Goal: Task Accomplishment & Management: Manage account settings

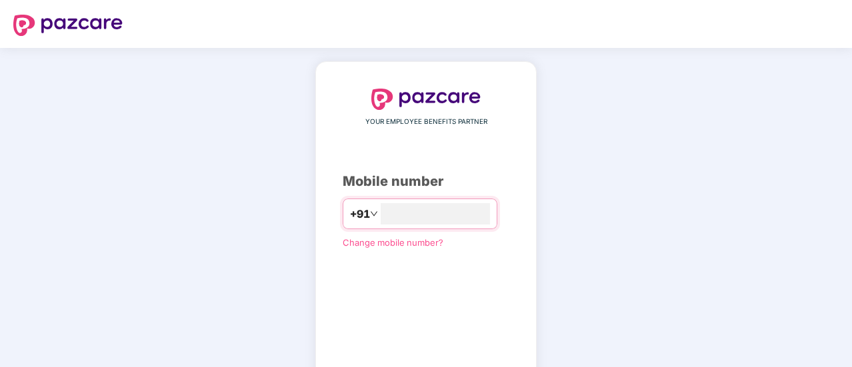
type input "**********"
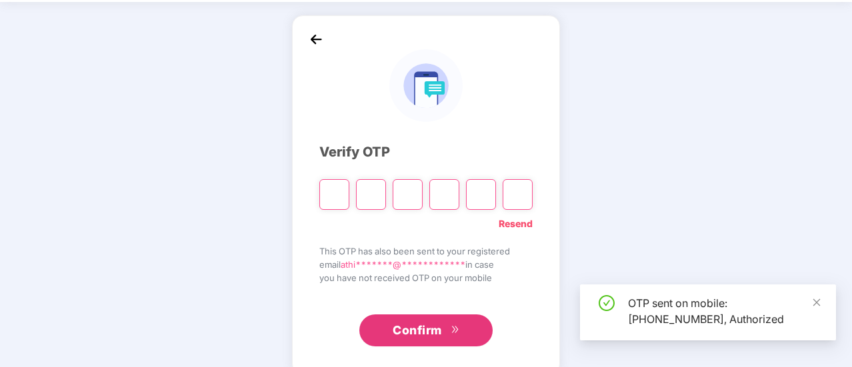
scroll to position [67, 0]
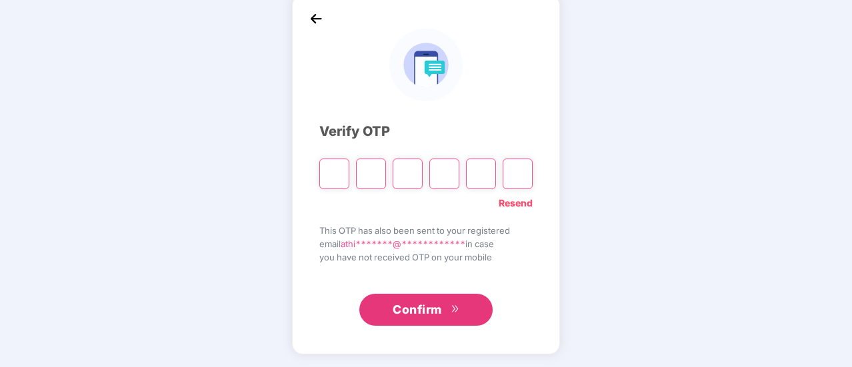
type input "*"
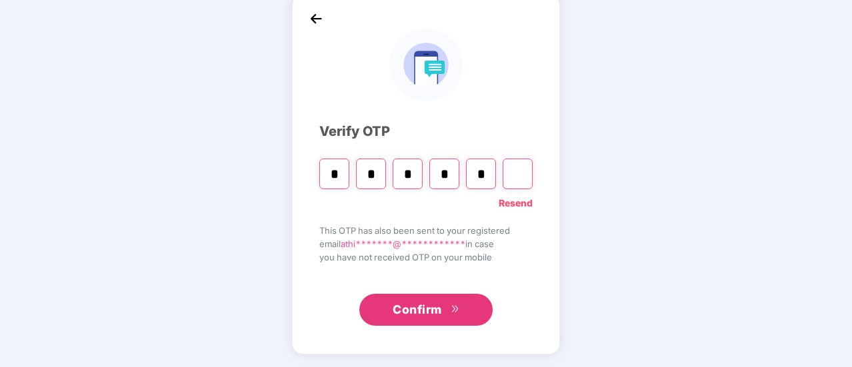
type input "*"
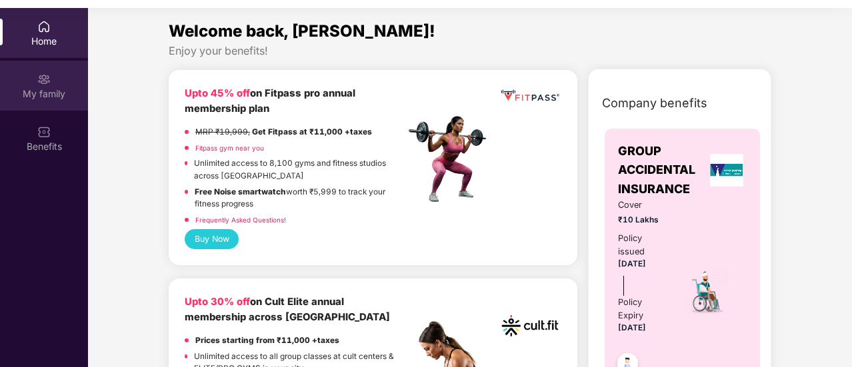
click at [45, 79] on img at bounding box center [43, 79] width 13 height 13
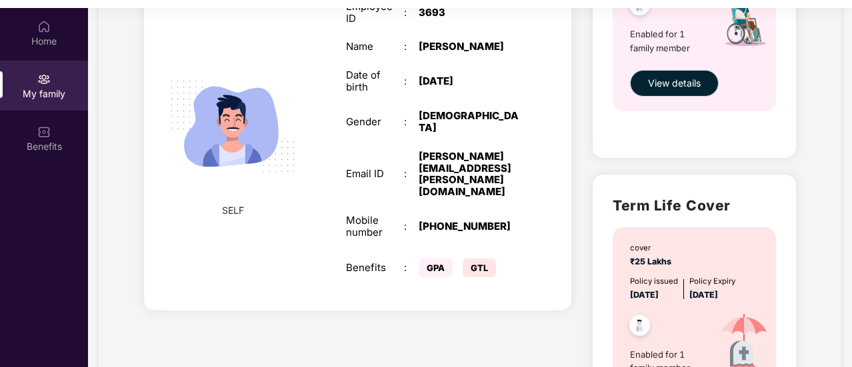
scroll to position [333, 0]
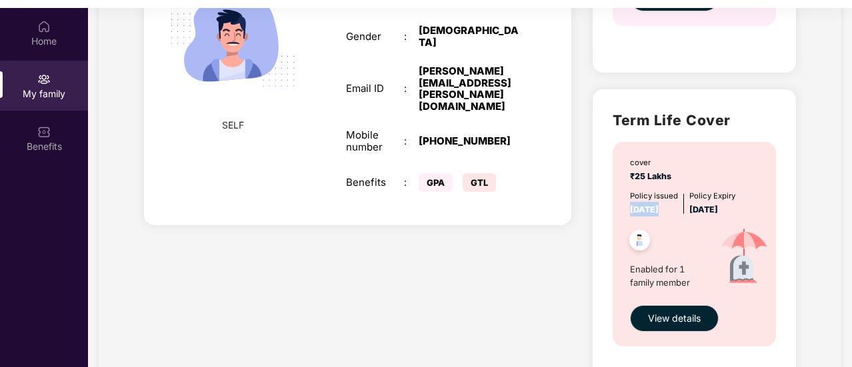
drag, startPoint x: 631, startPoint y: 207, endPoint x: 681, endPoint y: 211, distance: 50.1
click at [681, 211] on div "Policy issued 04 Oct 2024 Policy Expiry 03 Oct 2025" at bounding box center [695, 203] width 131 height 27
drag, startPoint x: 691, startPoint y: 209, endPoint x: 749, endPoint y: 209, distance: 58.0
click at [749, 209] on div "Policy issued 04 Oct 2024 Policy Expiry 03 Oct 2025" at bounding box center [695, 203] width 131 height 27
click at [552, 313] on div "Add Family Member New member can be added to the policy within 1000000 days of …" at bounding box center [357, 83] width 449 height 651
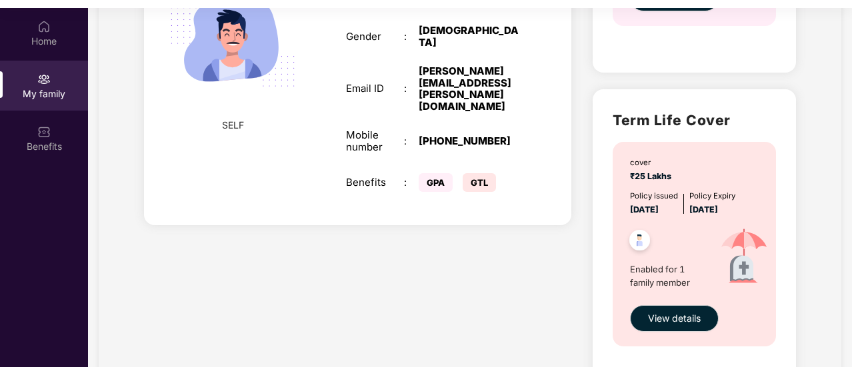
click at [649, 281] on span "Enabled for 1 family member" at bounding box center [668, 276] width 77 height 27
click at [667, 323] on span "View details" at bounding box center [674, 318] width 53 height 15
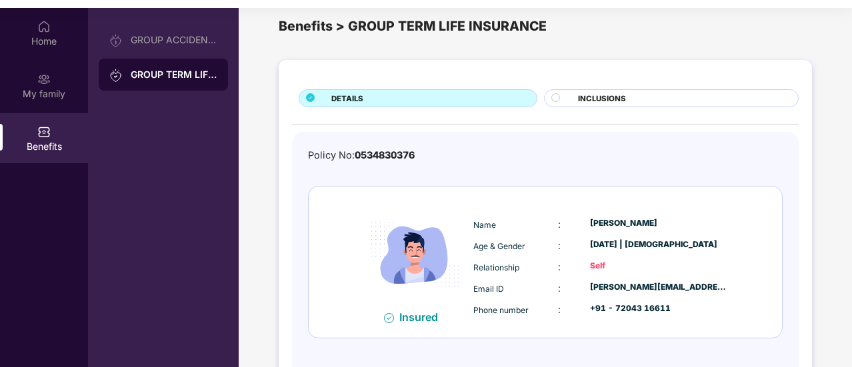
scroll to position [0, 0]
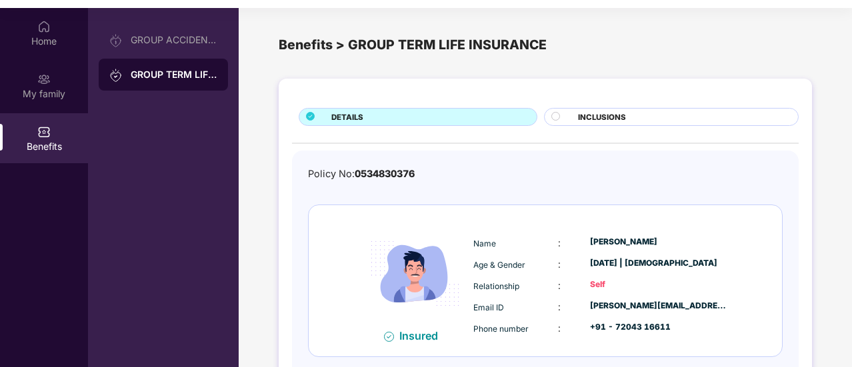
click at [569, 115] on div at bounding box center [561, 118] width 20 height 13
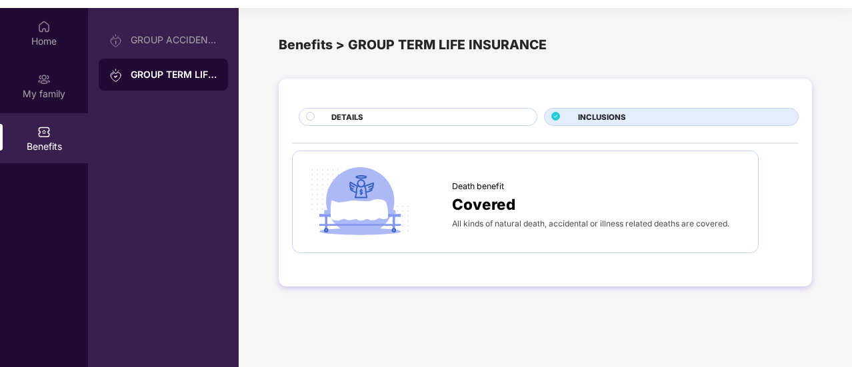
click at [477, 113] on div "DETAILS" at bounding box center [427, 118] width 205 height 14
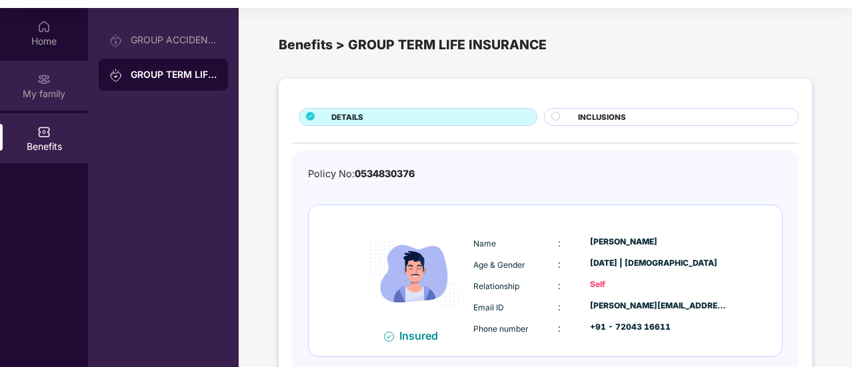
click at [55, 82] on div "My family" at bounding box center [44, 86] width 88 height 50
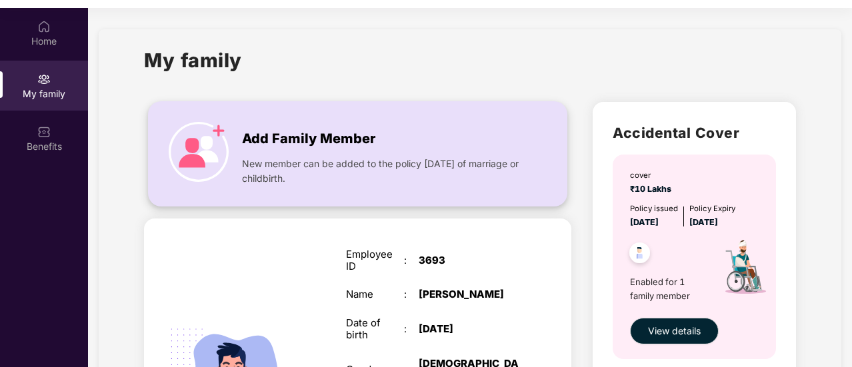
click at [363, 173] on span "New member can be added to the policy within 1000000 days of marriage or childb…" at bounding box center [383, 171] width 283 height 29
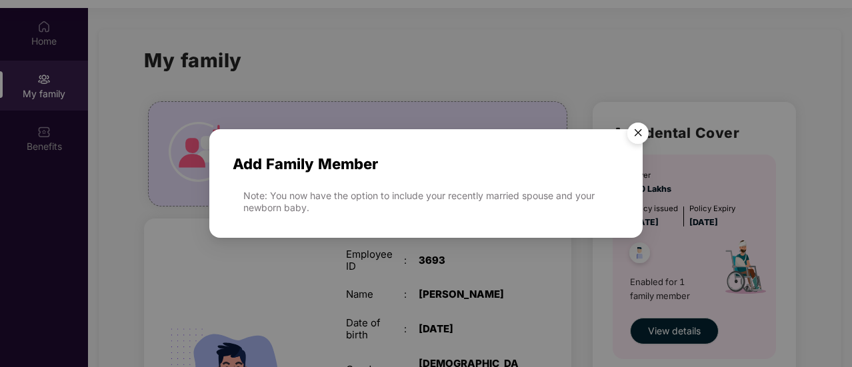
click at [297, 163] on span "Add Family Member" at bounding box center [426, 164] width 387 height 23
drag, startPoint x: 377, startPoint y: 195, endPoint x: 392, endPoint y: 190, distance: 16.2
click at [379, 195] on div "Note: You now have the option to include your recently married spouse and your …" at bounding box center [431, 202] width 376 height 24
click at [485, 189] on div "Add Family Member Note: You now have the option to include your recently marrie…" at bounding box center [425, 177] width 433 height 96
click at [633, 137] on img "Close" at bounding box center [637, 135] width 37 height 37
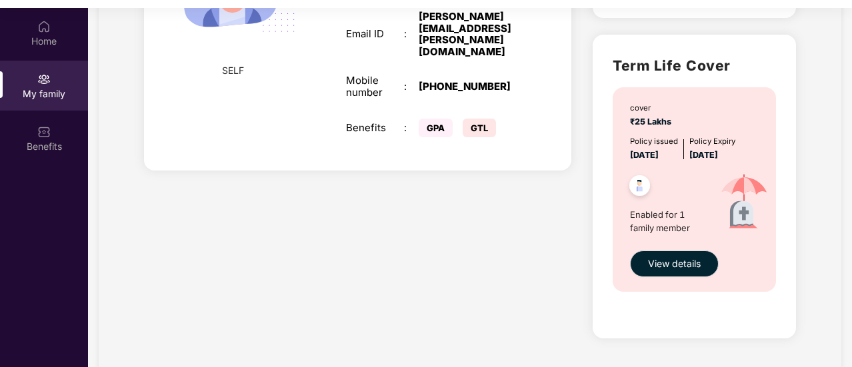
scroll to position [405, 0]
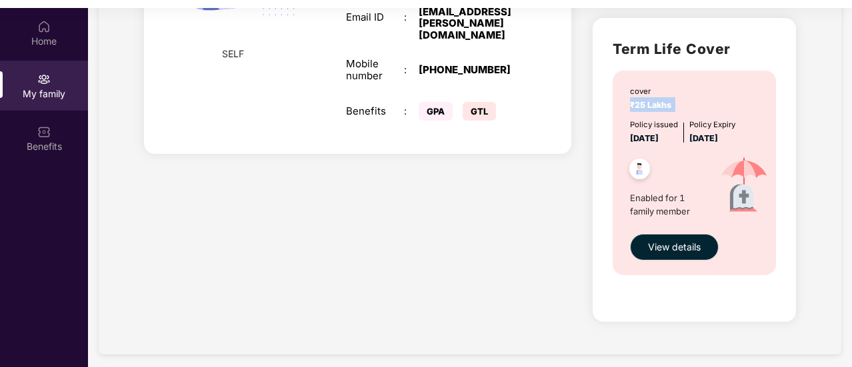
drag, startPoint x: 627, startPoint y: 102, endPoint x: 687, endPoint y: 102, distance: 60.0
click at [687, 102] on div "cover ₹25 Lakhs Policy issued 04 Oct 2024 Policy Expiry 03 Oct 2025 Enabled for…" at bounding box center [694, 173] width 163 height 205
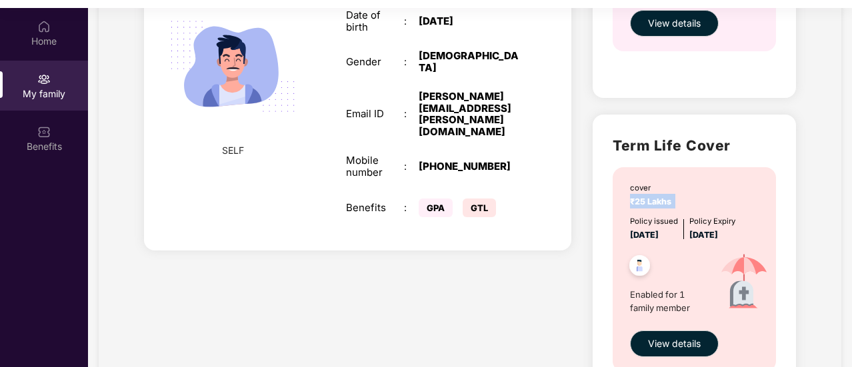
scroll to position [138, 0]
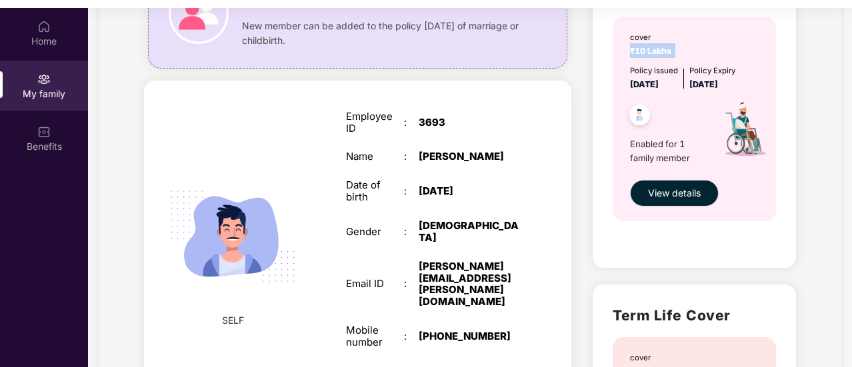
drag, startPoint x: 629, startPoint y: 51, endPoint x: 701, endPoint y: 153, distance: 123.9
click at [695, 45] on div "cover ₹10 Lakhs" at bounding box center [695, 44] width 131 height 27
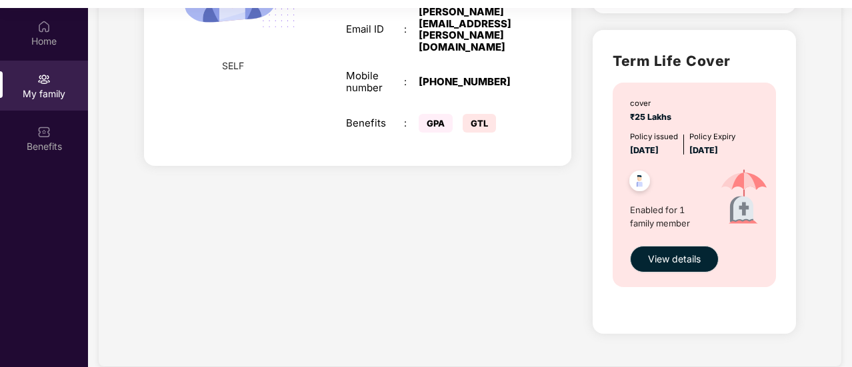
scroll to position [405, 0]
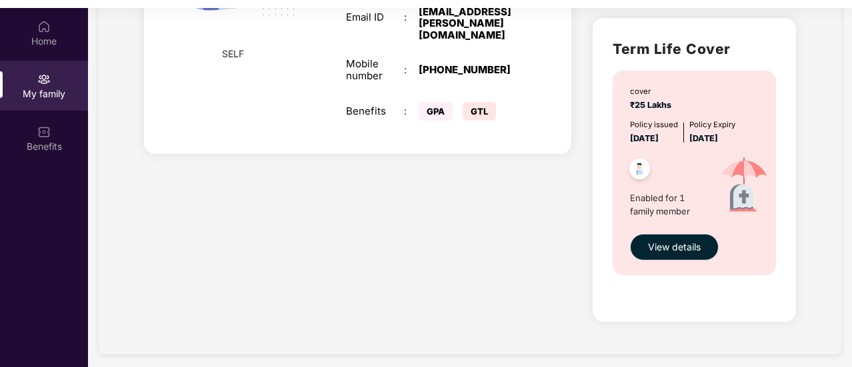
click at [700, 186] on div at bounding box center [664, 171] width 83 height 33
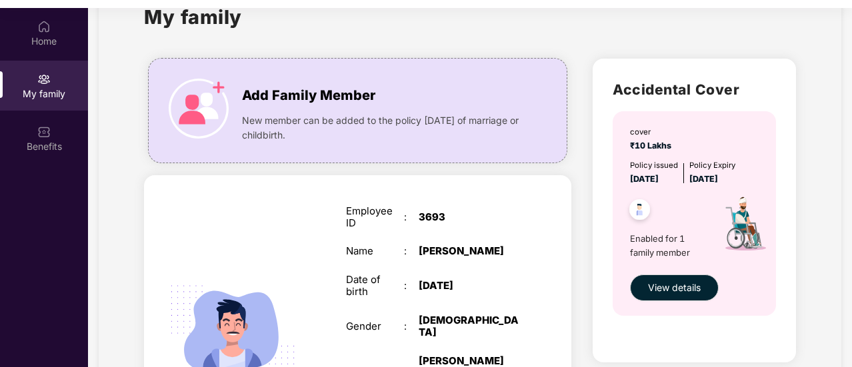
scroll to position [5, 0]
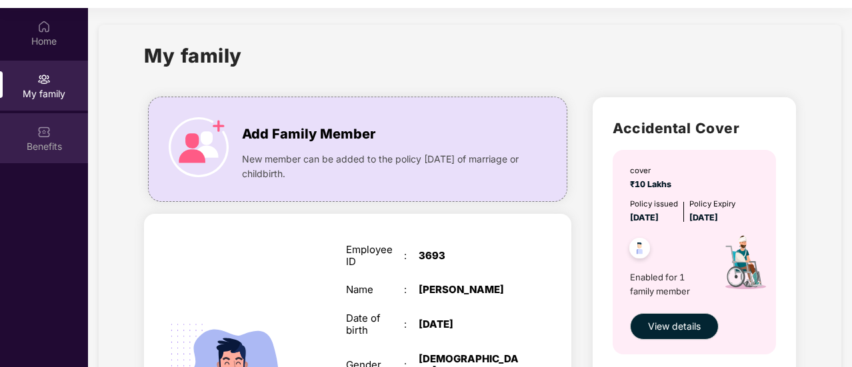
click at [35, 146] on div "Benefits" at bounding box center [44, 146] width 88 height 13
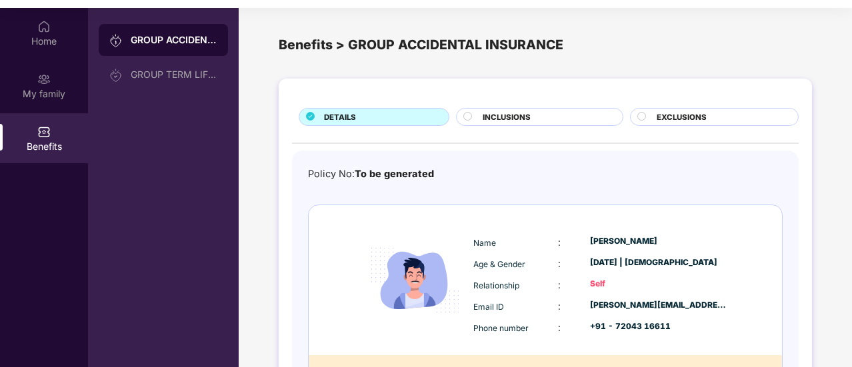
scroll to position [99, 0]
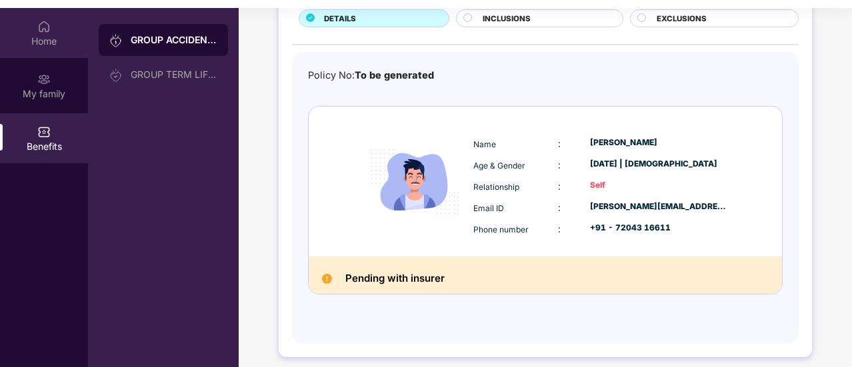
click at [41, 30] on img at bounding box center [43, 26] width 13 height 13
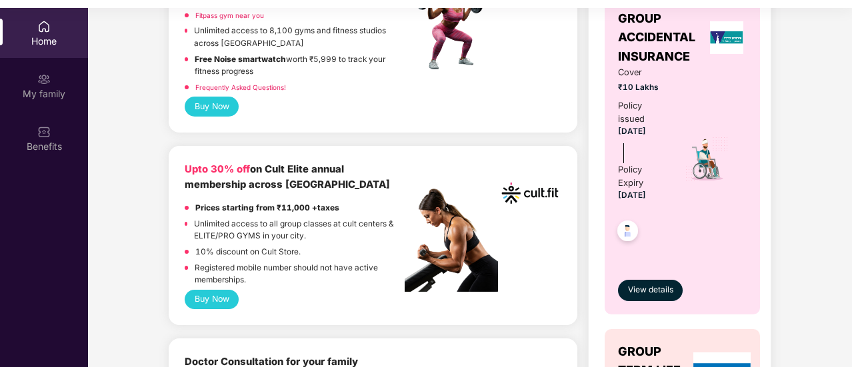
scroll to position [133, 0]
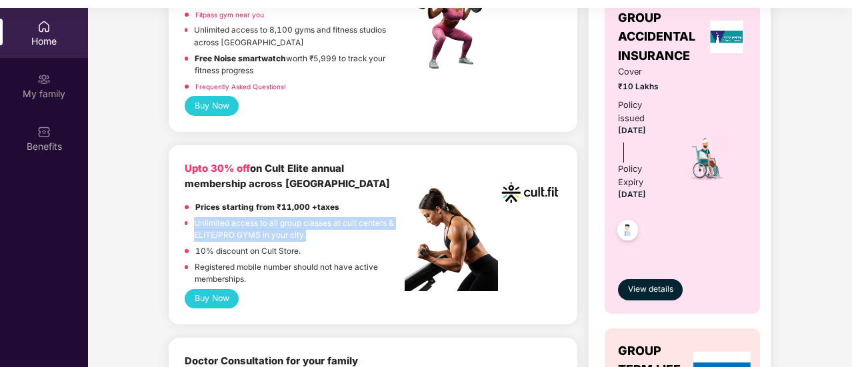
drag, startPoint x: 193, startPoint y: 224, endPoint x: 320, endPoint y: 237, distance: 127.3
click at [320, 237] on div "Unlimited access to all group classes at cult centers & ELITE/PRO GYMS in your …" at bounding box center [295, 231] width 220 height 28
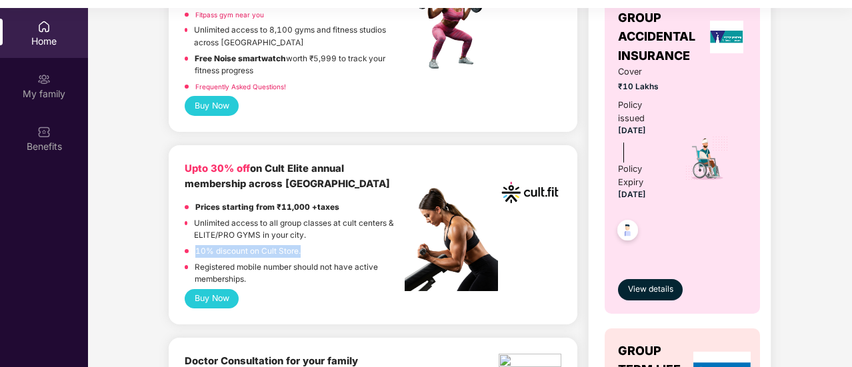
drag, startPoint x: 195, startPoint y: 251, endPoint x: 333, endPoint y: 249, distance: 137.4
click at [333, 249] on div "10% discount on Cult Store." at bounding box center [295, 253] width 220 height 16
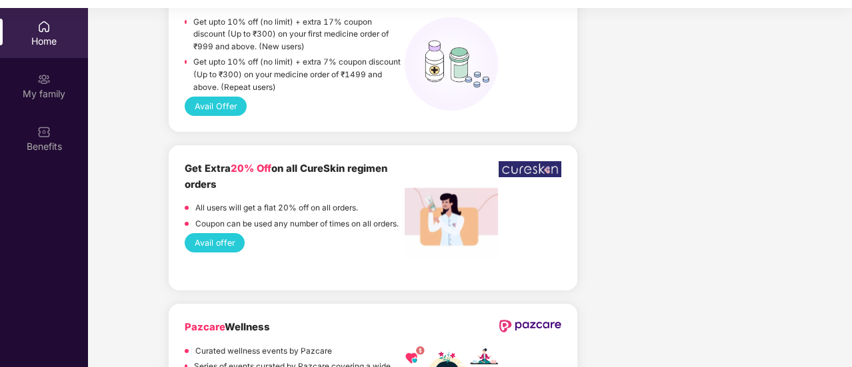
scroll to position [1200, 0]
